Goal: Information Seeking & Learning: Learn about a topic

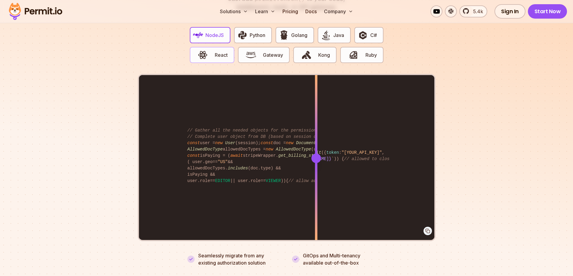
scroll to position [1203, 0]
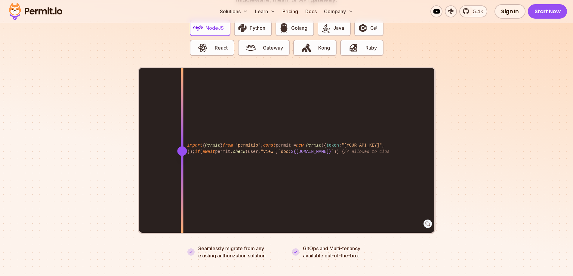
drag, startPoint x: 318, startPoint y: 146, endPoint x: 182, endPoint y: 195, distance: 144.8
click at [182, 195] on div at bounding box center [182, 151] width 2 height 166
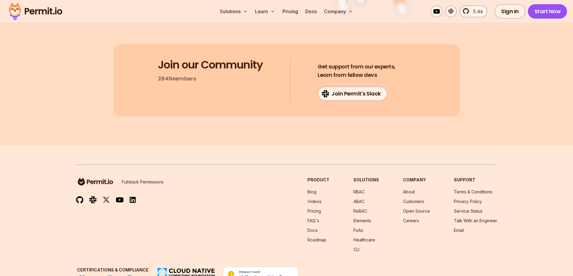
scroll to position [3219, 0]
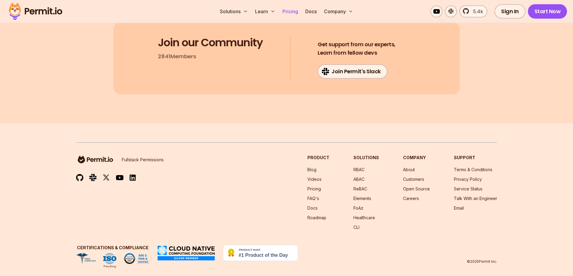
click at [290, 13] on link "Pricing" at bounding box center [290, 11] width 20 height 12
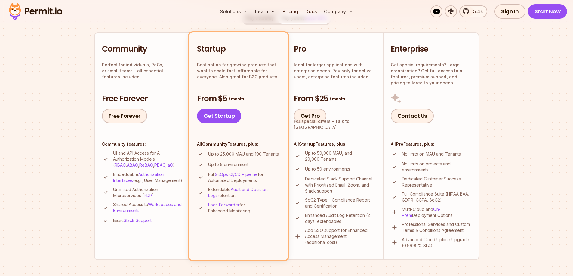
scroll to position [120, 0]
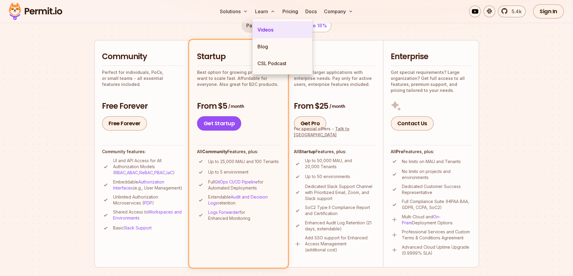
click at [273, 29] on link "Videos" at bounding box center [283, 29] width 60 height 17
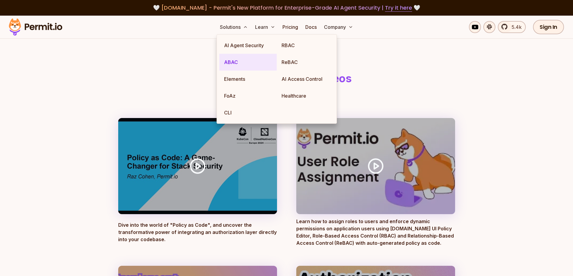
click at [241, 63] on link "ABAC" at bounding box center [247, 62] width 57 height 17
